Goal: Information Seeking & Learning: Learn about a topic

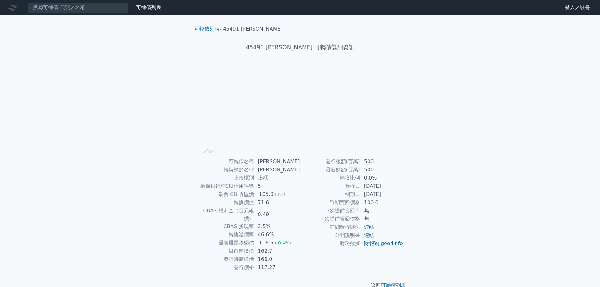
scroll to position [5, 0]
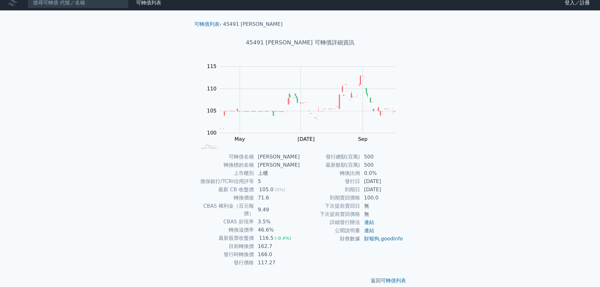
drag, startPoint x: 234, startPoint y: 234, endPoint x: 250, endPoint y: 231, distance: 16.0
click at [313, 231] on div "可轉債名稱 桓達一 轉換標的名稱 桓達 上市櫃別 上櫃 擔保銀行/TCRI信用評等 5 最新 CB 收盤價 105.0 (0%) 轉換價值 71.6 CBAS…" at bounding box center [300, 210] width 222 height 114
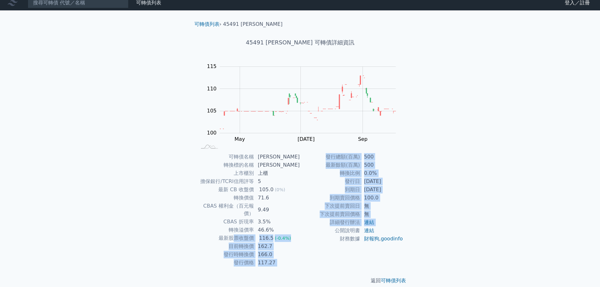
click at [313, 231] on td "公開說明書" at bounding box center [330, 231] width 60 height 8
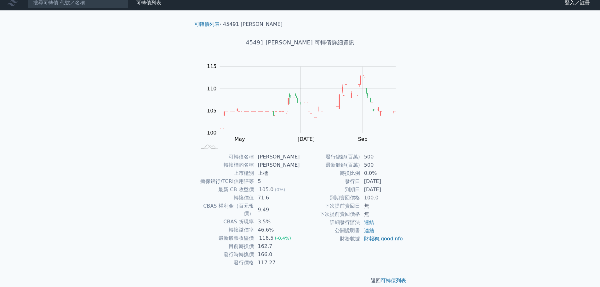
drag, startPoint x: 215, startPoint y: 227, endPoint x: 283, endPoint y: 227, distance: 68.1
click at [298, 234] on tr "最新股票收盤價 116.5 (-0.4%)" at bounding box center [248, 238] width 103 height 8
click at [315, 227] on td "公開說明書" at bounding box center [330, 231] width 60 height 8
drag, startPoint x: 221, startPoint y: 227, endPoint x: 357, endPoint y: 227, distance: 136.5
click at [311, 227] on div "可轉債名稱 桓達一 轉換標的名稱 桓達 上市櫃別 上櫃 擔保銀行/TCRI信用評等 5 最新 CB 收盤價 105.0 (0%) 轉換價值 71.6 CBAS…" at bounding box center [300, 210] width 222 height 114
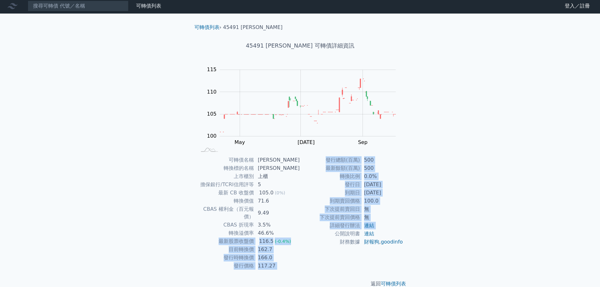
scroll to position [0, 0]
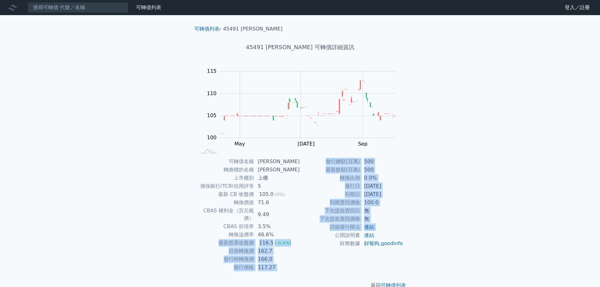
drag, startPoint x: 410, startPoint y: 187, endPoint x: 419, endPoint y: 177, distance: 13.6
click at [419, 177] on div "可轉債列表 › 45491 桓達一 45491 桓達一 可轉債詳細資訊 Zoom Out 100 96 98 100 102 104 120 115 110 …" at bounding box center [300, 157] width 242 height 284
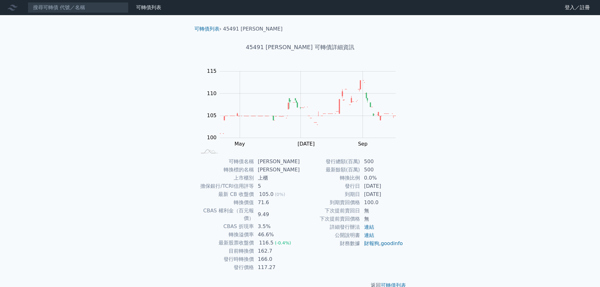
drag, startPoint x: 375, startPoint y: 200, endPoint x: 407, endPoint y: 200, distance: 31.5
click at [407, 200] on div "可轉債名稱 桓達一 轉換標的名稱 桓達 上市櫃別 上櫃 擔保銀行/TCRI信用評等 5 最新 CB 收盤價 105.0 (0%) 轉換價值 71.6 CBAS…" at bounding box center [300, 215] width 222 height 114
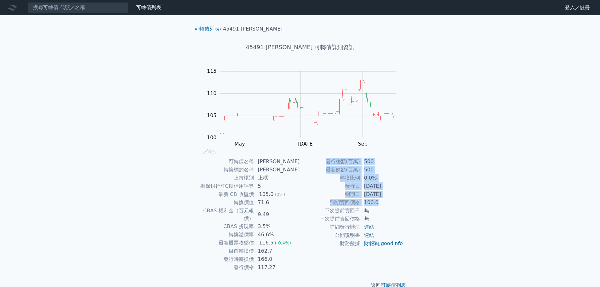
click at [407, 200] on div "可轉債名稱 桓達一 轉換標的名稱 桓達 上市櫃別 上櫃 擔保銀行/TCRI信用評等 5 最新 CB 收盤價 105.0 (0%) 轉換價值 71.6 CBAS…" at bounding box center [300, 215] width 222 height 114
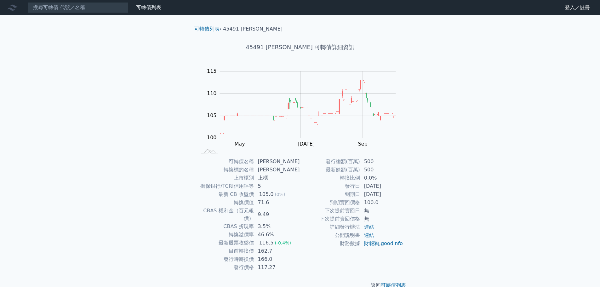
drag, startPoint x: 352, startPoint y: 200, endPoint x: 393, endPoint y: 200, distance: 41.0
click at [401, 200] on tr "到期賣回價格 100.0" at bounding box center [351, 203] width 103 height 8
click at [401, 200] on td "100.0" at bounding box center [382, 203] width 43 height 8
drag, startPoint x: 316, startPoint y: 200, endPoint x: 406, endPoint y: 206, distance: 90.3
click at [406, 206] on div "可轉債名稱 桓達一 轉換標的名稱 桓達 上市櫃別 上櫃 擔保銀行/TCRI信用評等 5 最新 CB 收盤價 105.0 (0%) 轉換價值 71.6 CBAS…" at bounding box center [300, 215] width 222 height 114
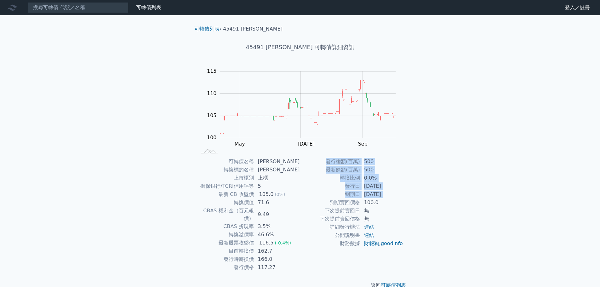
click at [406, 206] on div "可轉債名稱 桓達一 轉換標的名稱 桓達 上市櫃別 上櫃 擔保銀行/TCRI信用評等 5 最新 CB 收盤價 105.0 (0%) 轉換價值 71.6 CBAS…" at bounding box center [300, 215] width 222 height 114
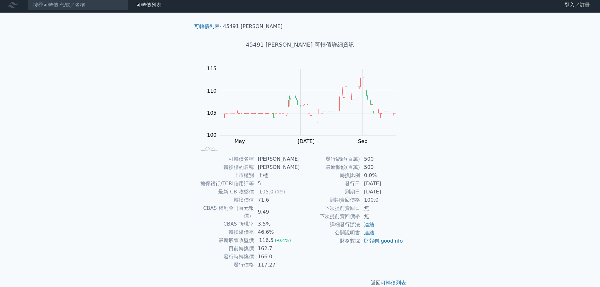
scroll to position [5, 0]
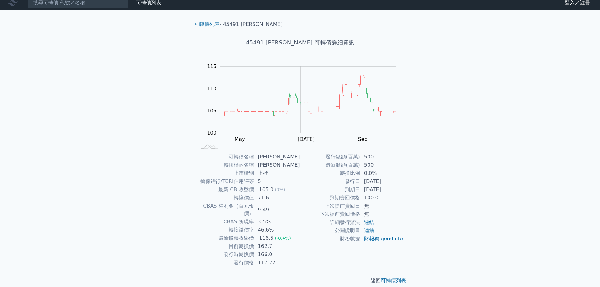
drag, startPoint x: 258, startPoint y: 241, endPoint x: 329, endPoint y: 241, distance: 70.6
click at [339, 241] on div "可轉債名稱 桓達一 轉換標的名稱 桓達 上市櫃別 上櫃 擔保銀行/TCRI信用評等 5 最新 CB 收盤價 105.0 (0%) 轉換價值 71.6 CBAS…" at bounding box center [300, 210] width 222 height 114
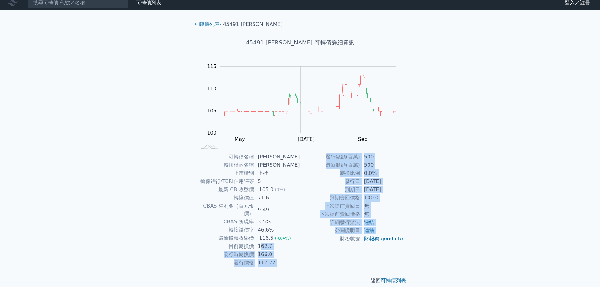
click at [345, 242] on td "財務數據" at bounding box center [330, 239] width 60 height 8
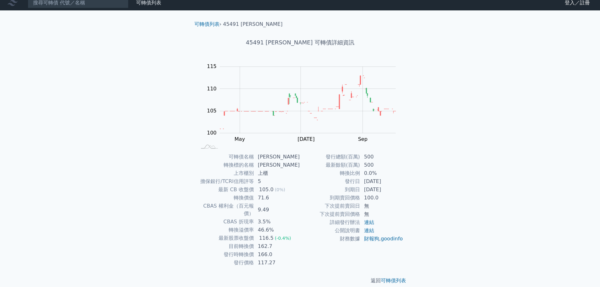
drag, startPoint x: 324, startPoint y: 179, endPoint x: 337, endPoint y: 179, distance: 13.6
click at [432, 179] on div "可轉債列表 財務數據 可轉債列表 財務數據 登入／註冊 登入／註冊 可轉債列表 › 45491 桓達一 45491 桓達一 可轉債詳細資訊 Zoom Out …" at bounding box center [300, 144] width 600 height 299
click at [439, 179] on div "可轉債列表 財務數據 可轉債列表 財務數據 登入／註冊 登入／註冊 可轉債列表 › 45491 桓達一 45491 桓達一 可轉債詳細資訊 Zoom Out …" at bounding box center [300, 144] width 600 height 299
drag, startPoint x: 366, startPoint y: 195, endPoint x: 439, endPoint y: 186, distance: 73.7
click at [433, 188] on div "可轉債列表 財務數據 可轉債列表 財務數據 登入／註冊 登入／註冊 可轉債列表 › 45491 桓達一 45491 桓達一 可轉債詳細資訊 Zoom Out …" at bounding box center [300, 144] width 600 height 299
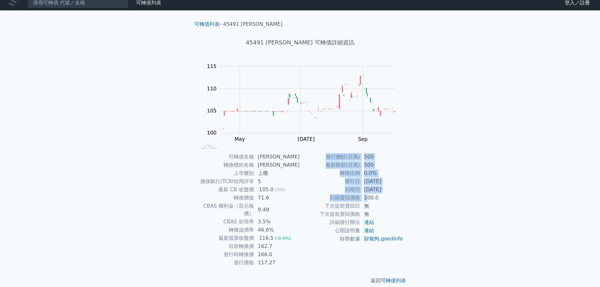
click at [439, 186] on div "可轉債列表 財務數據 可轉債列表 財務數據 登入／註冊 登入／註冊 可轉債列表 › 45491 桓達一 45491 桓達一 可轉債詳細資訊 Zoom Out …" at bounding box center [300, 144] width 600 height 299
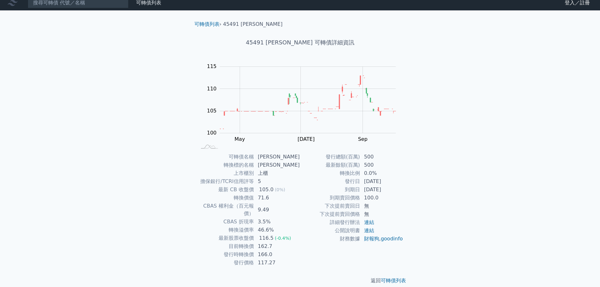
drag, startPoint x: 335, startPoint y: 192, endPoint x: 442, endPoint y: 175, distance: 108.3
click at [437, 175] on div "可轉債列表 財務數據 可轉債列表 財務數據 登入／註冊 登入／註冊 可轉債列表 › 45491 桓達一 45491 桓達一 可轉債詳細資訊 Zoom Out …" at bounding box center [300, 144] width 600 height 299
click at [442, 175] on div "可轉債列表 財務數據 可轉債列表 財務數據 登入／註冊 登入／註冊 可轉債列表 › 45491 桓達一 45491 桓達一 可轉債詳細資訊 Zoom Out …" at bounding box center [300, 144] width 600 height 299
click at [444, 180] on div "可轉債列表 財務數據 可轉債列表 財務數據 登入／註冊 登入／註冊 可轉債列表 › 45491 桓達一 45491 桓達一 可轉債詳細資訊 Zoom Out …" at bounding box center [300, 144] width 600 height 299
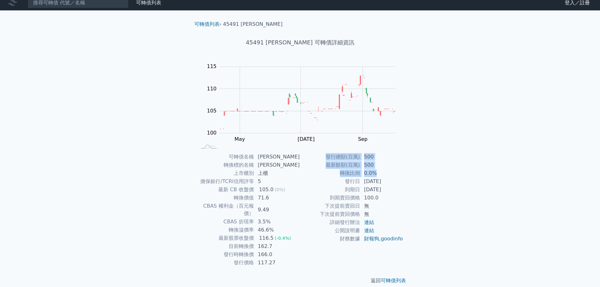
click at [397, 192] on td "2027-11-07" at bounding box center [382, 190] width 43 height 8
drag, startPoint x: 353, startPoint y: 190, endPoint x: 408, endPoint y: 188, distance: 55.2
click at [408, 188] on div "可轉債名稱 桓達一 轉換標的名稱 桓達 上市櫃別 上櫃 擔保銀行/TCRI信用評等 5 最新 CB 收盤價 105.0 (0%) 轉換價值 71.6 CBAS…" at bounding box center [300, 210] width 222 height 114
drag, startPoint x: 345, startPoint y: 187, endPoint x: 391, endPoint y: 182, distance: 46.5
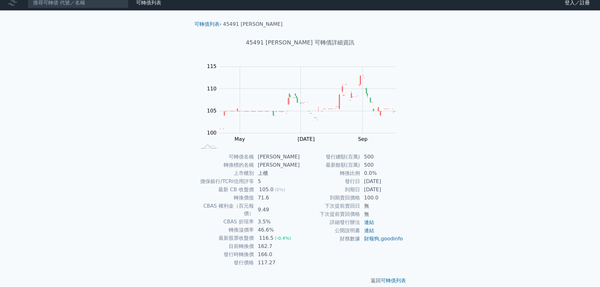
click at [397, 183] on tr "發行日 2024-11-07" at bounding box center [351, 181] width 103 height 8
drag, startPoint x: 400, startPoint y: 184, endPoint x: 404, endPoint y: 185, distance: 4.0
click at [404, 185] on div "可轉債名稱 桓達一 轉換標的名稱 桓達 上市櫃別 上櫃 擔保銀行/TCRI信用評等 5 最新 CB 收盤價 105.0 (0%) 轉換價值 71.6 CBAS…" at bounding box center [300, 210] width 222 height 114
drag, startPoint x: 334, startPoint y: 177, endPoint x: 393, endPoint y: 174, distance: 58.4
click at [393, 174] on tr "轉換比例 0.0%" at bounding box center [351, 173] width 103 height 8
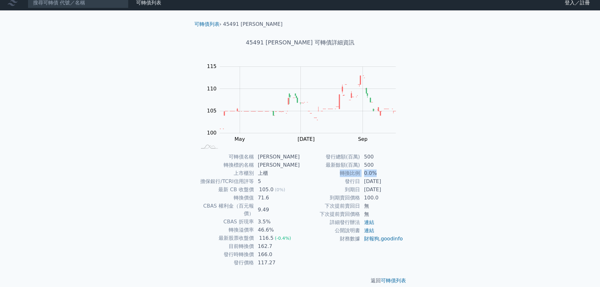
click at [394, 174] on td "0.0%" at bounding box center [382, 173] width 43 height 8
drag, startPoint x: 320, startPoint y: 183, endPoint x: 369, endPoint y: 184, distance: 49.5
click at [369, 184] on tr "發行日 2024-11-07" at bounding box center [351, 181] width 103 height 8
click at [372, 184] on td "2024-11-07" at bounding box center [382, 181] width 43 height 8
drag, startPoint x: 334, startPoint y: 186, endPoint x: 410, endPoint y: 186, distance: 75.6
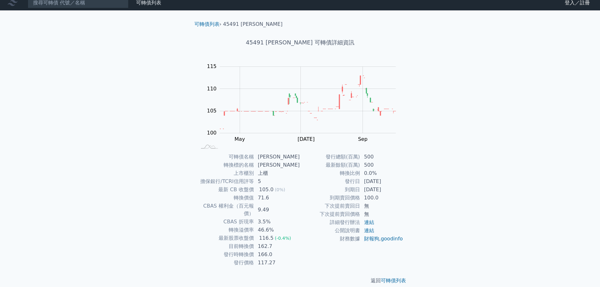
click at [410, 186] on div "可轉債名稱 桓達一 轉換標的名稱 桓達 上市櫃別 上櫃 擔保銀行/TCRI信用評等 5 最新 CB 收盤價 105.0 (0%) 轉換價值 71.6 CBAS…" at bounding box center [300, 210] width 222 height 114
click at [411, 186] on div "可轉債名稱 桓達一 轉換標的名稱 桓達 上市櫃別 上櫃 擔保銀行/TCRI信用評等 5 最新 CB 收盤價 105.0 (0%) 轉換價值 71.6 CBAS…" at bounding box center [300, 210] width 222 height 114
drag, startPoint x: 387, startPoint y: 188, endPoint x: 421, endPoint y: 188, distance: 34.4
click at [423, 188] on div "可轉債列表 財務數據 可轉債列表 財務數據 登入／註冊 登入／註冊 可轉債列表 › 45491 桓達一 45491 桓達一 可轉債詳細資訊 Zoom Out …" at bounding box center [300, 144] width 600 height 299
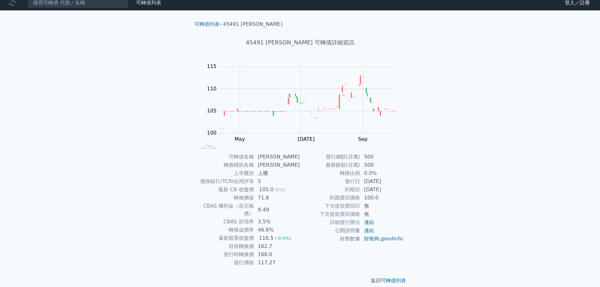
click at [423, 190] on div "可轉債列表 財務數據 可轉債列表 財務數據 登入／註冊 登入／註冊 可轉債列表 › 45491 桓達一 45491 桓達一 可轉債詳細資訊 Zoom Out …" at bounding box center [300, 144] width 600 height 299
drag, startPoint x: 344, startPoint y: 177, endPoint x: 397, endPoint y: 180, distance: 52.4
click at [400, 180] on tr "發行日 2024-11-07" at bounding box center [351, 181] width 103 height 8
click at [400, 180] on td "2024-11-07" at bounding box center [382, 181] width 43 height 8
drag, startPoint x: 368, startPoint y: 190, endPoint x: 390, endPoint y: 188, distance: 21.8
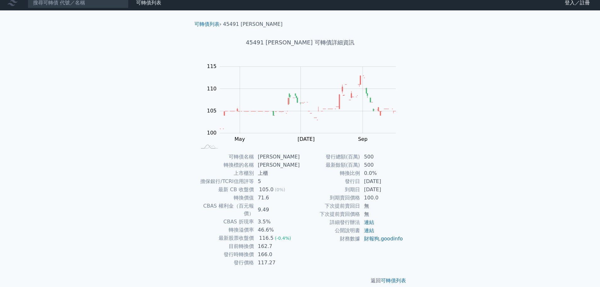
click at [390, 188] on td "2027-11-07" at bounding box center [382, 190] width 43 height 8
drag, startPoint x: 365, startPoint y: 191, endPoint x: 409, endPoint y: 191, distance: 44.8
click at [413, 191] on div "可轉債列表 › 45491 桓達一 45491 桓達一 可轉債詳細資訊 Zoom Out 100 96 98 100 102 104 120 115 110 …" at bounding box center [300, 152] width 242 height 284
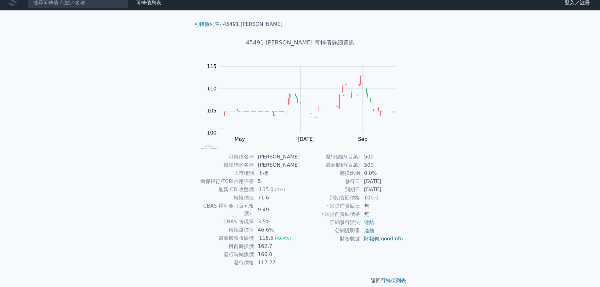
click at [408, 191] on div "可轉債名稱 桓達一 轉換標的名稱 桓達 上市櫃別 上櫃 擔保銀行/TCRI信用評等 5 最新 CB 收盤價 105.0 (0%) 轉換價值 71.6 CBAS…" at bounding box center [300, 210] width 222 height 114
drag, startPoint x: 330, startPoint y: 176, endPoint x: 396, endPoint y: 179, distance: 66.3
click at [396, 179] on tbody "發行總額(百萬) 500 最新餘額(百萬) 500 轉換比例 0.0% 發行日 2024-11-07 到期日 2027-11-07 到期賣回價格 100.0 …" at bounding box center [351, 198] width 103 height 90
click at [397, 181] on td "2024-11-07" at bounding box center [382, 181] width 43 height 8
drag, startPoint x: 327, startPoint y: 186, endPoint x: 387, endPoint y: 188, distance: 60.2
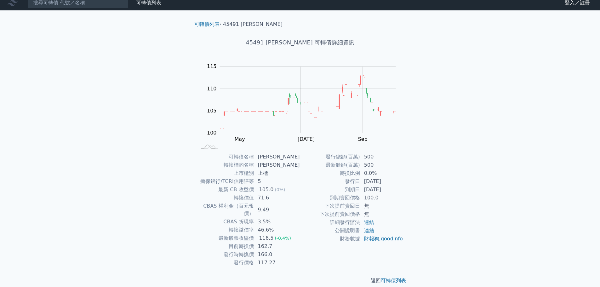
click at [387, 188] on tr "到期日 2027-11-07" at bounding box center [351, 190] width 103 height 8
click at [387, 188] on td "2027-11-07" at bounding box center [382, 190] width 43 height 8
drag, startPoint x: 357, startPoint y: 182, endPoint x: 387, endPoint y: 184, distance: 29.4
click at [401, 184] on tr "發行日 2024-11-07" at bounding box center [351, 181] width 103 height 8
click at [402, 186] on td "2027-11-07" at bounding box center [382, 190] width 43 height 8
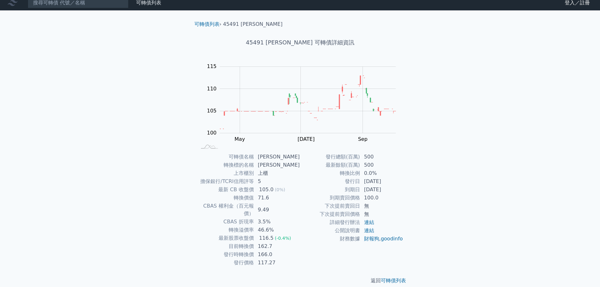
click at [401, 190] on td "2027-11-07" at bounding box center [382, 190] width 43 height 8
drag, startPoint x: 367, startPoint y: 191, endPoint x: 402, endPoint y: 188, distance: 35.1
click at [402, 188] on td "2027-11-07" at bounding box center [382, 190] width 43 height 8
click at [402, 189] on td "2027-11-07" at bounding box center [382, 190] width 43 height 8
drag, startPoint x: 359, startPoint y: 184, endPoint x: 408, endPoint y: 181, distance: 48.6
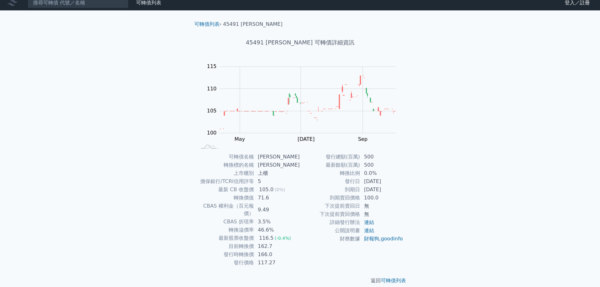
click at [408, 181] on div "可轉債名稱 桓達一 轉換標的名稱 桓達 上市櫃別 上櫃 擔保銀行/TCRI信用評等 5 最新 CB 收盤價 105.0 (0%) 轉換價值 71.6 CBAS…" at bounding box center [300, 210] width 222 height 114
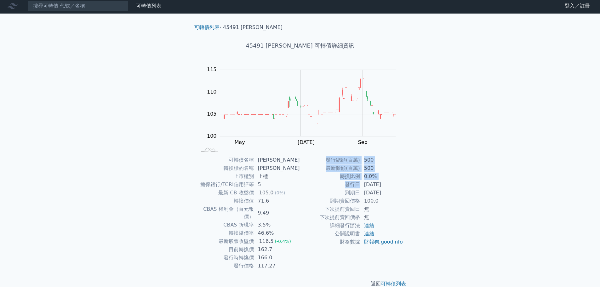
scroll to position [0, 0]
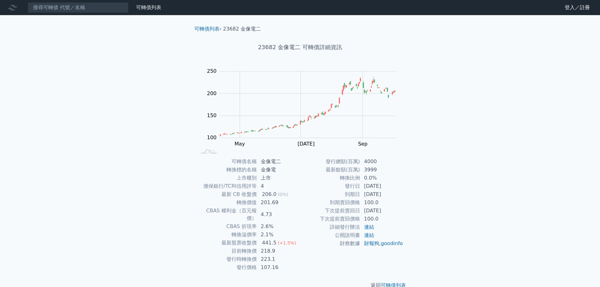
click at [494, 126] on div "可轉債列表 財務數據 可轉債列表 財務數據 登入／註冊 登入／註冊 可轉債列表 › 23682 金像電二 23682 金像電二 可轉債詳細資訊 Zoom Ou…" at bounding box center [300, 149] width 600 height 299
drag, startPoint x: 366, startPoint y: 203, endPoint x: 374, endPoint y: 202, distance: 8.9
click at [385, 202] on td "100.0" at bounding box center [382, 203] width 43 height 8
drag, startPoint x: 365, startPoint y: 207, endPoint x: 397, endPoint y: 208, distance: 32.5
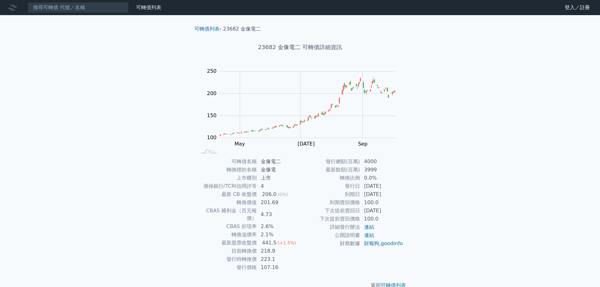
click at [397, 208] on td "[DATE]" at bounding box center [382, 211] width 43 height 8
click at [399, 208] on td "[DATE]" at bounding box center [382, 211] width 43 height 8
click at [362, 210] on td "[DATE]" at bounding box center [382, 211] width 43 height 8
drag, startPoint x: 363, startPoint y: 210, endPoint x: 385, endPoint y: 207, distance: 22.0
click at [398, 207] on td "[DATE]" at bounding box center [382, 211] width 43 height 8
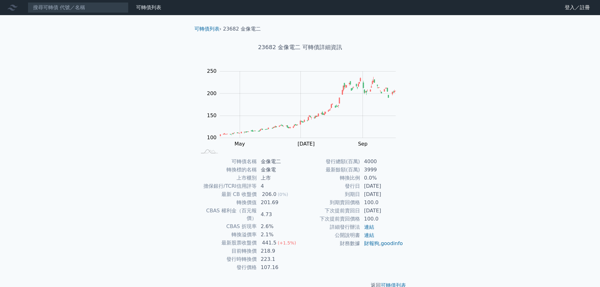
click at [399, 207] on td "[DATE]" at bounding box center [382, 211] width 43 height 8
drag, startPoint x: 363, startPoint y: 207, endPoint x: 390, endPoint y: 204, distance: 27.0
click at [424, 204] on div "可轉債列表 財務數據 可轉債列表 財務數據 登入／註冊 登入／註冊 可轉債列表 › 23682 金像電二 23682 金像電二 可轉債詳細資訊 Zoom Ou…" at bounding box center [300, 149] width 600 height 299
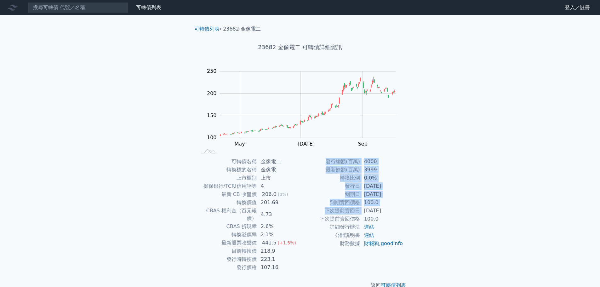
drag, startPoint x: 270, startPoint y: 210, endPoint x: 406, endPoint y: 204, distance: 135.7
click at [398, 205] on div "可轉債名稱 金像電二 轉換標的名稱 金像電 上市櫃別 上市 擔保銀行/TCRI信用評等 4 最新 CB 收盤價 206.0 (0%) 轉換價值 201.69 …" at bounding box center [300, 215] width 222 height 114
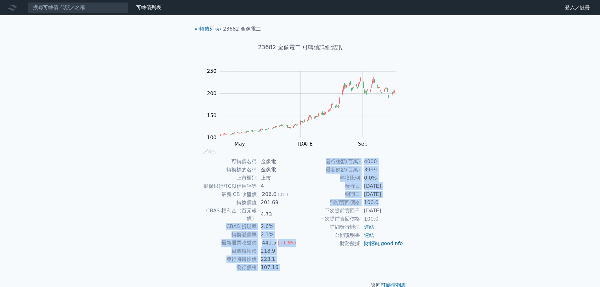
drag, startPoint x: 406, startPoint y: 204, endPoint x: 353, endPoint y: 203, distance: 52.3
click at [404, 203] on div "可轉債名稱 金像電二 轉換標的名稱 金像電 上市櫃別 上市 擔保銀行/TCRI信用評等 4 最新 CB 收盤價 206.0 (0%) 轉換價值 201.69 …" at bounding box center [300, 215] width 222 height 114
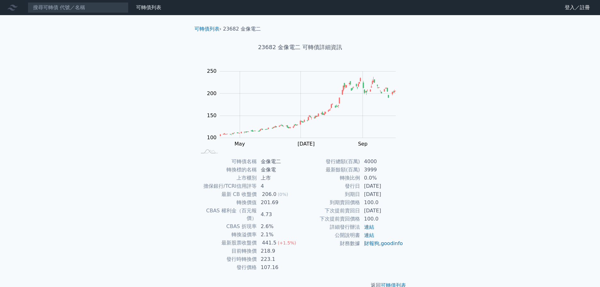
drag, startPoint x: 259, startPoint y: 205, endPoint x: 339, endPoint y: 203, distance: 80.4
click at [337, 203] on div "可轉債名稱 金像電二 轉換標的名稱 金像電 上市櫃別 上市 擔保銀行/TCRI信用評等 4 最新 CB 收盤價 206.0 (0%) 轉換價值 201.69 …" at bounding box center [300, 215] width 222 height 114
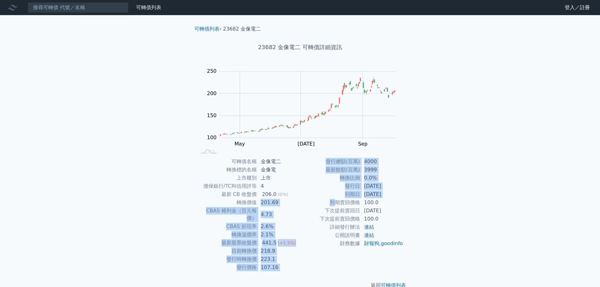
click at [339, 203] on td "到期賣回價格" at bounding box center [330, 203] width 60 height 8
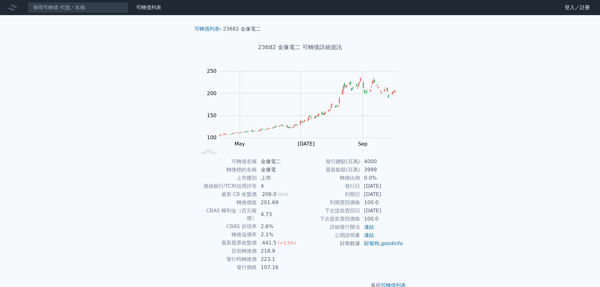
drag, startPoint x: 350, startPoint y: 195, endPoint x: 388, endPoint y: 191, distance: 38.4
click at [388, 191] on td "[DATE]" at bounding box center [382, 194] width 43 height 8
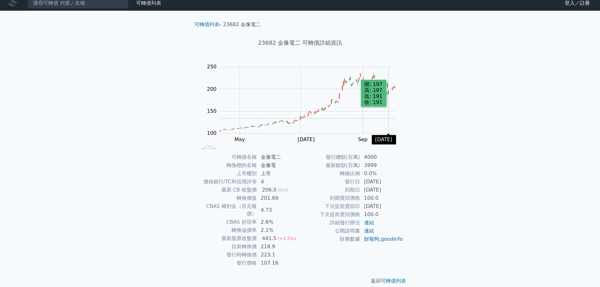
scroll to position [5, 0]
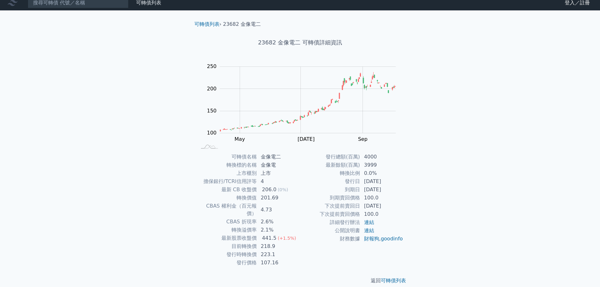
drag, startPoint x: 256, startPoint y: 248, endPoint x: 304, endPoint y: 244, distance: 48.3
click at [304, 244] on div "可轉債名稱 金像電二 轉換標的名稱 金像電 上市櫃別 上市 擔保銀行/TCRI信用評等 4 最新 CB 收盤價 206.0 (0%) 轉換價值 201.69 …" at bounding box center [300, 210] width 222 height 114
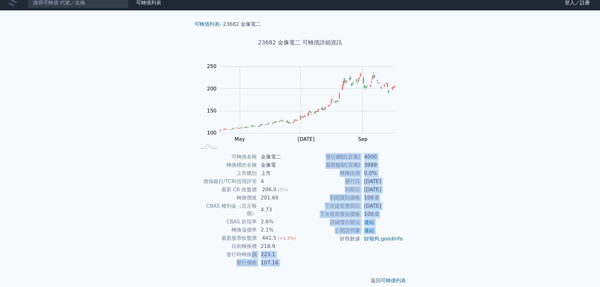
click at [304, 243] on td "財務數據" at bounding box center [330, 239] width 60 height 8
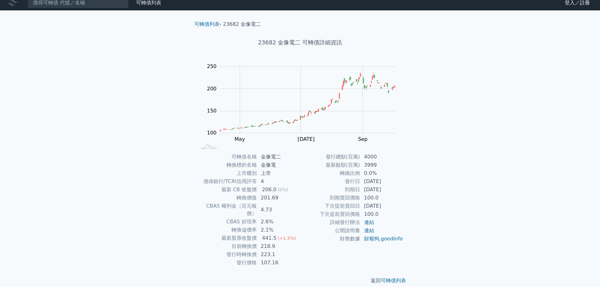
drag, startPoint x: 259, startPoint y: 254, endPoint x: 284, endPoint y: 247, distance: 25.1
click at [283, 247] on tbody "可轉債名稱 金像電二 轉換標的名稱 金像電 上市櫃別 上市 擔保銀行/TCRI信用評等 4 最新 CB 收盤價 206.0 (0%) 轉換價值 201.69 …" at bounding box center [248, 210] width 103 height 114
click at [284, 251] on td "223.1" at bounding box center [278, 255] width 43 height 8
drag, startPoint x: 260, startPoint y: 239, endPoint x: 294, endPoint y: 236, distance: 34.5
click at [293, 242] on td "218.9" at bounding box center [278, 246] width 43 height 8
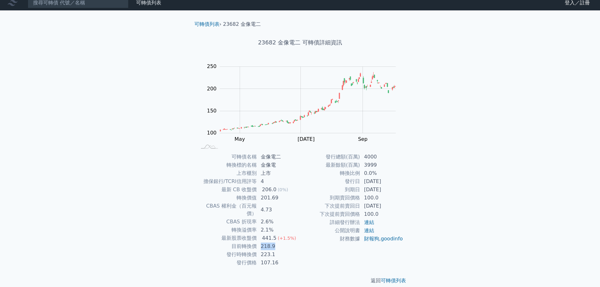
click at [294, 242] on td "218.9" at bounding box center [278, 246] width 43 height 8
drag, startPoint x: 263, startPoint y: 251, endPoint x: 298, endPoint y: 254, distance: 35.1
click at [311, 252] on div "可轉債名稱 金像電二 轉換標的名稱 金像電 上市櫃別 上市 擔保銀行/TCRI信用評等 4 最新 CB 收盤價 206.0 (0%) 轉換價值 201.69 …" at bounding box center [300, 210] width 222 height 114
click at [315, 252] on div "發行總額(百萬) 4000 最新餘額(百萬) 3999 轉換比例 0.0% 發行日 [DATE] 到期日 [DATE] 到期賣回價格 100.0 下次提前賣回…" at bounding box center [351, 210] width 103 height 114
drag, startPoint x: 264, startPoint y: 257, endPoint x: 288, endPoint y: 256, distance: 23.3
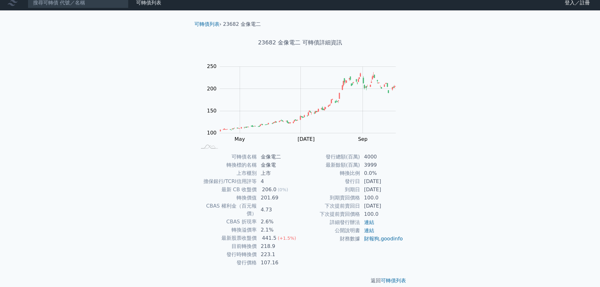
click at [285, 259] on td "107.16" at bounding box center [278, 263] width 43 height 8
click at [288, 259] on td "107.16" at bounding box center [278, 263] width 43 height 8
drag, startPoint x: 260, startPoint y: 256, endPoint x: 284, endPoint y: 253, distance: 23.8
click at [300, 259] on td "107.16" at bounding box center [278, 263] width 43 height 8
click at [301, 252] on div "發行總額(百萬) 4000 最新餘額(百萬) 3999 轉換比例 0.0% 發行日 [DATE] 到期日 [DATE] 到期賣回價格 100.0 下次提前賣回…" at bounding box center [351, 210] width 103 height 114
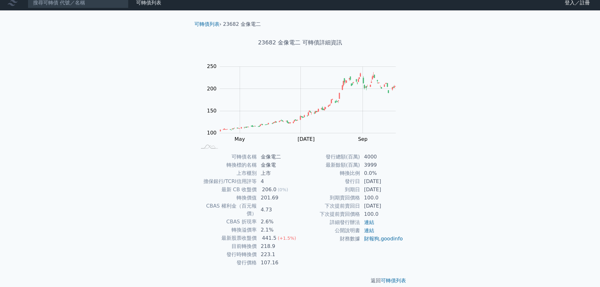
drag, startPoint x: 264, startPoint y: 248, endPoint x: 298, endPoint y: 248, distance: 33.1
click at [294, 251] on td "223.1" at bounding box center [278, 255] width 43 height 8
click at [298, 251] on td "223.1" at bounding box center [278, 255] width 43 height 8
